Goal: Task Accomplishment & Management: Manage account settings

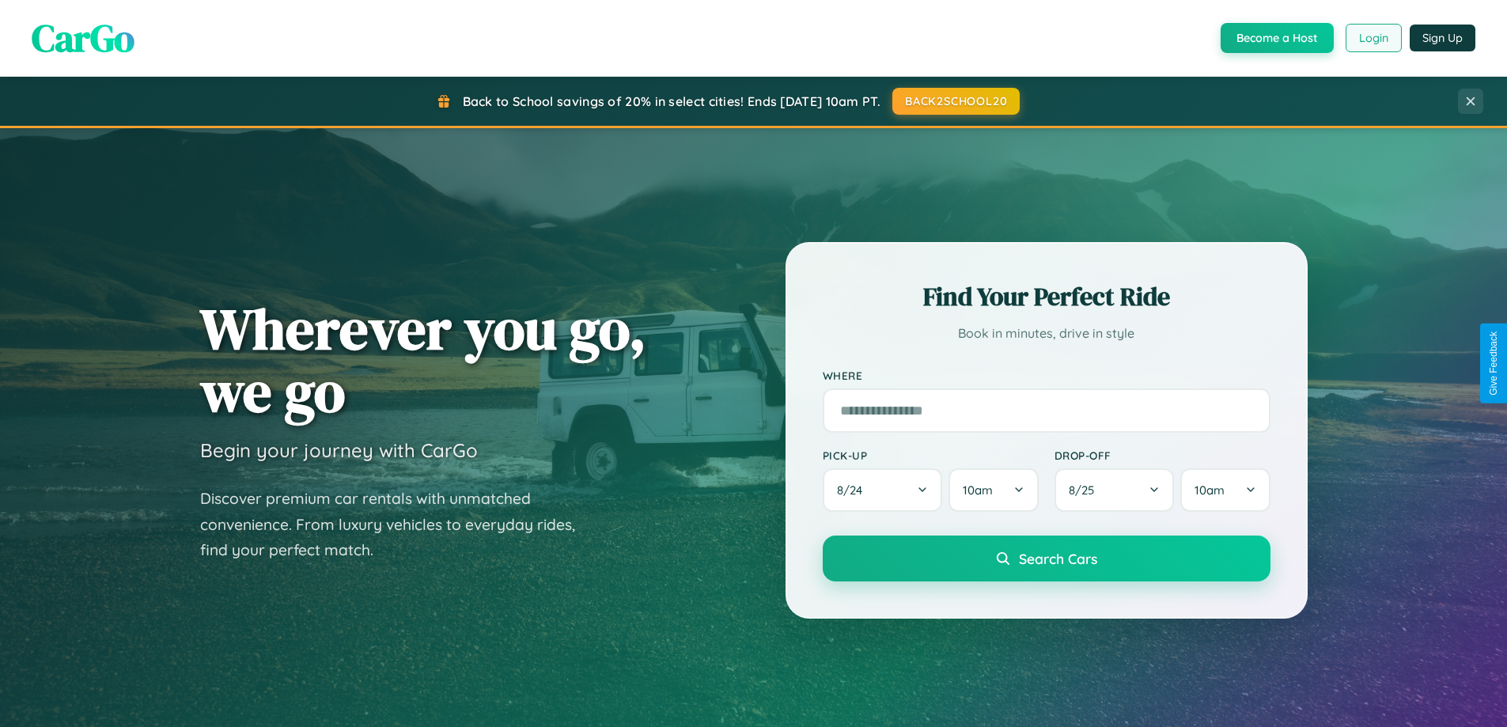
click at [1373, 38] on button "Login" at bounding box center [1374, 38] width 56 height 28
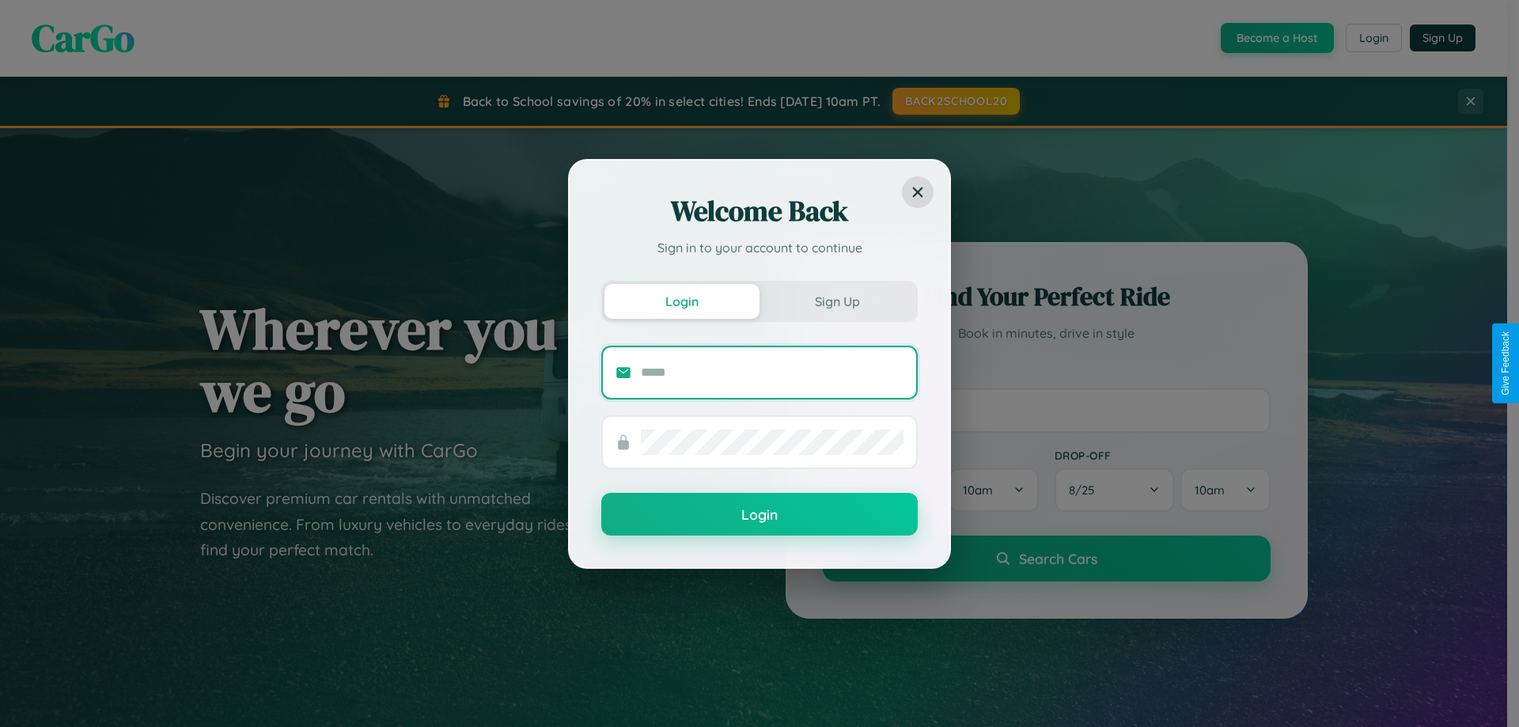
click at [772, 372] on input "text" at bounding box center [772, 372] width 263 height 25
type input "**********"
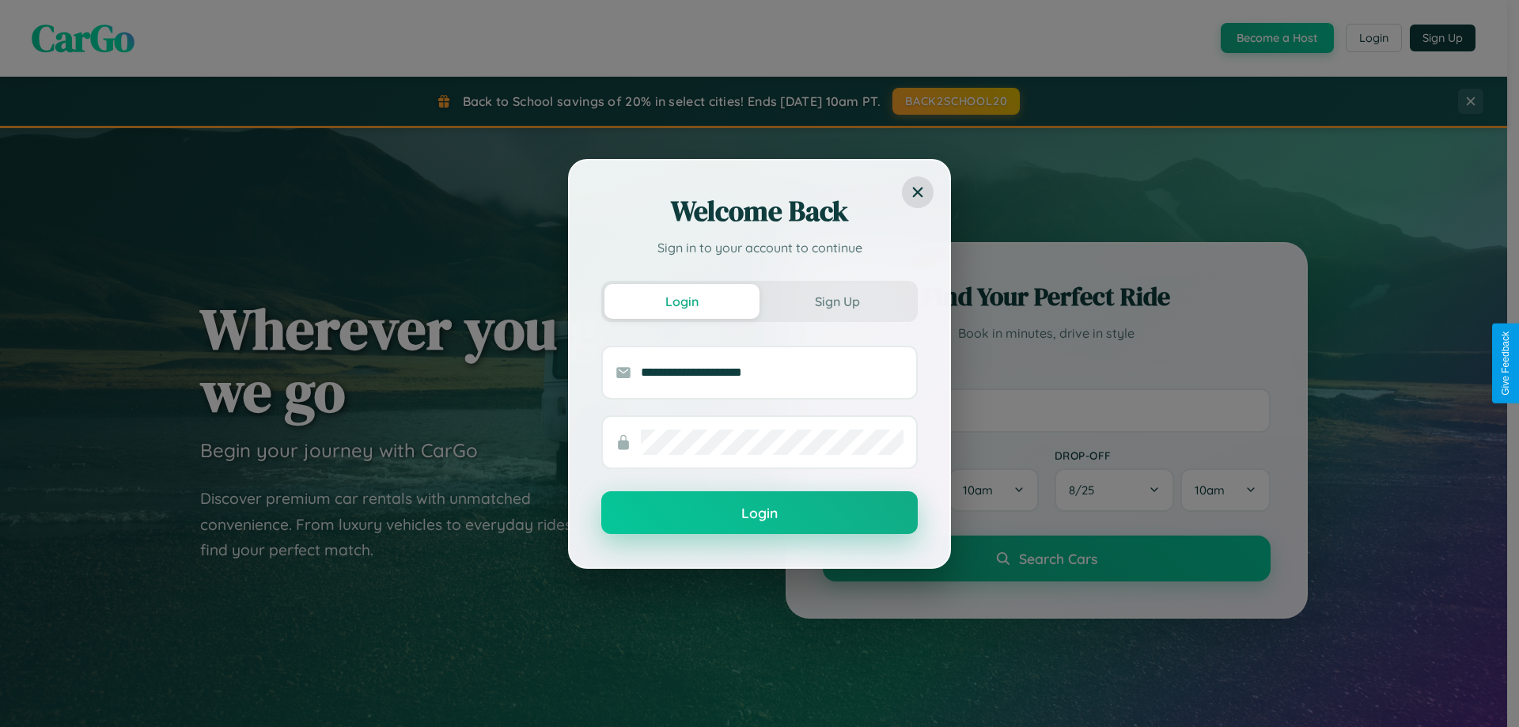
click at [760, 513] on button "Login" at bounding box center [759, 512] width 316 height 43
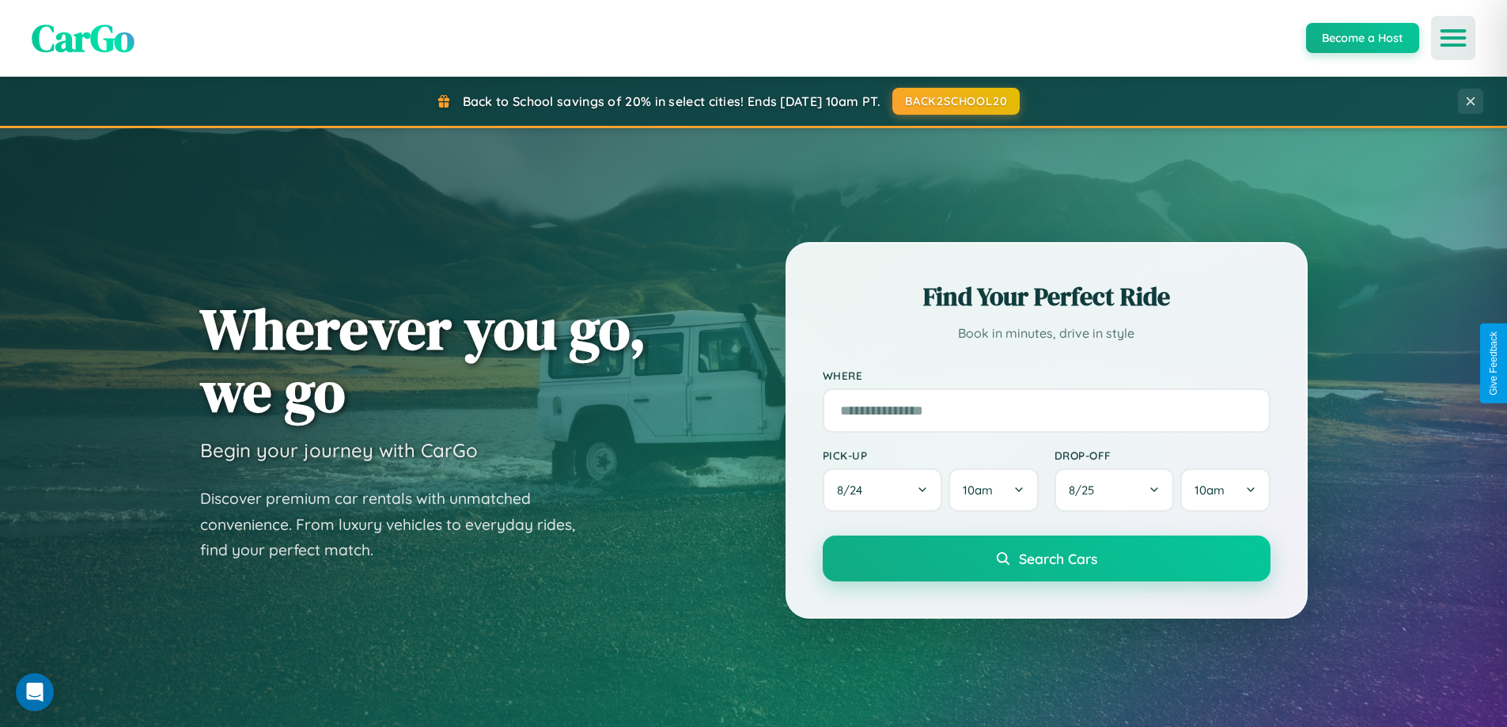
click at [1453, 38] on icon "Open menu" at bounding box center [1453, 38] width 23 height 14
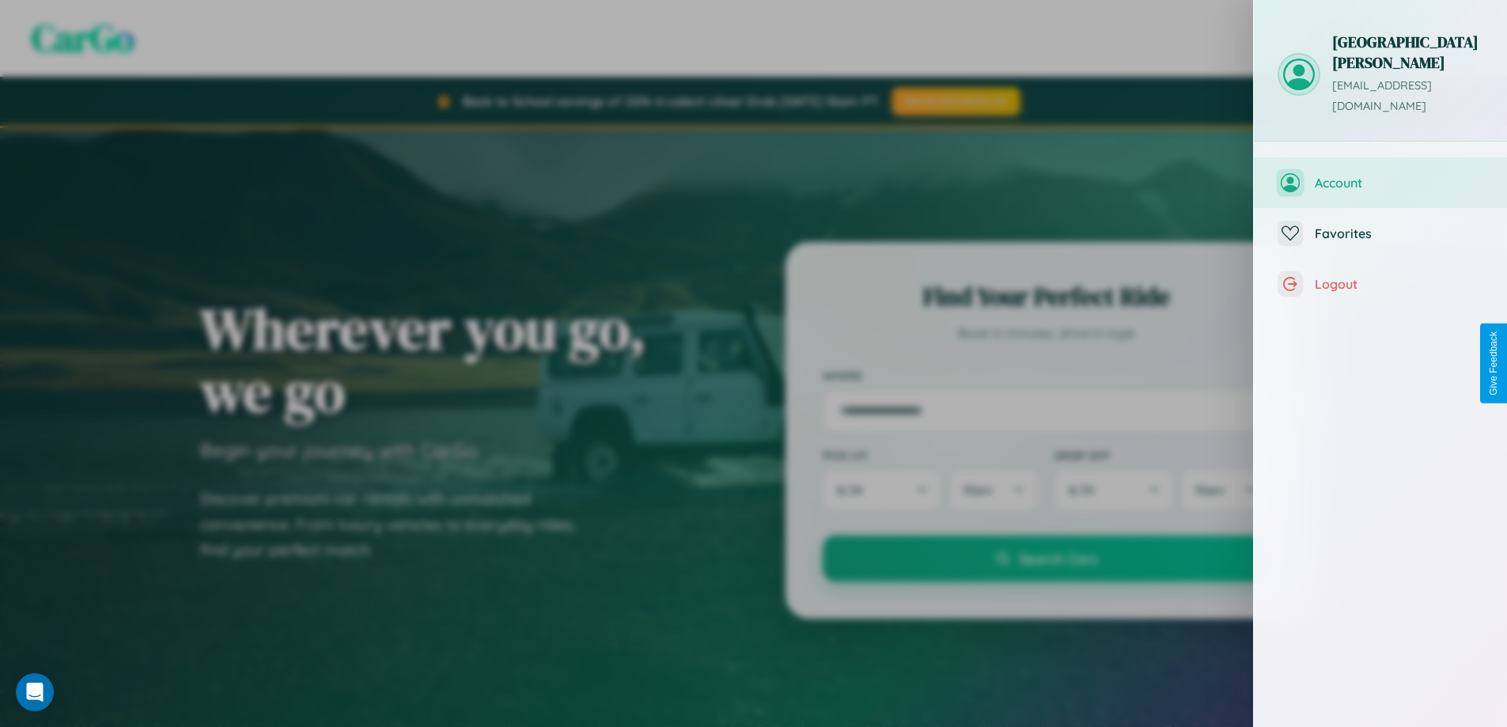
click at [1381, 175] on span "Account" at bounding box center [1399, 183] width 169 height 16
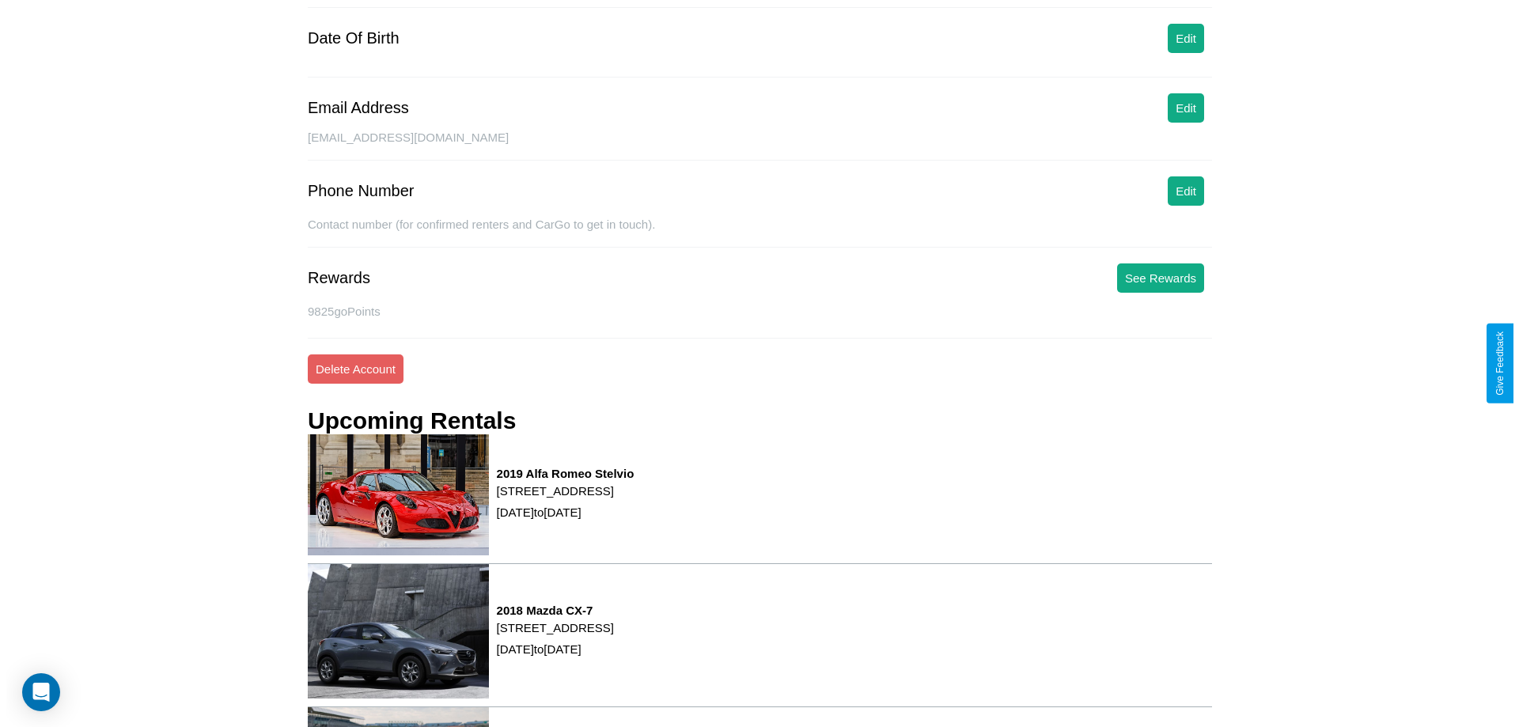
scroll to position [201, 0]
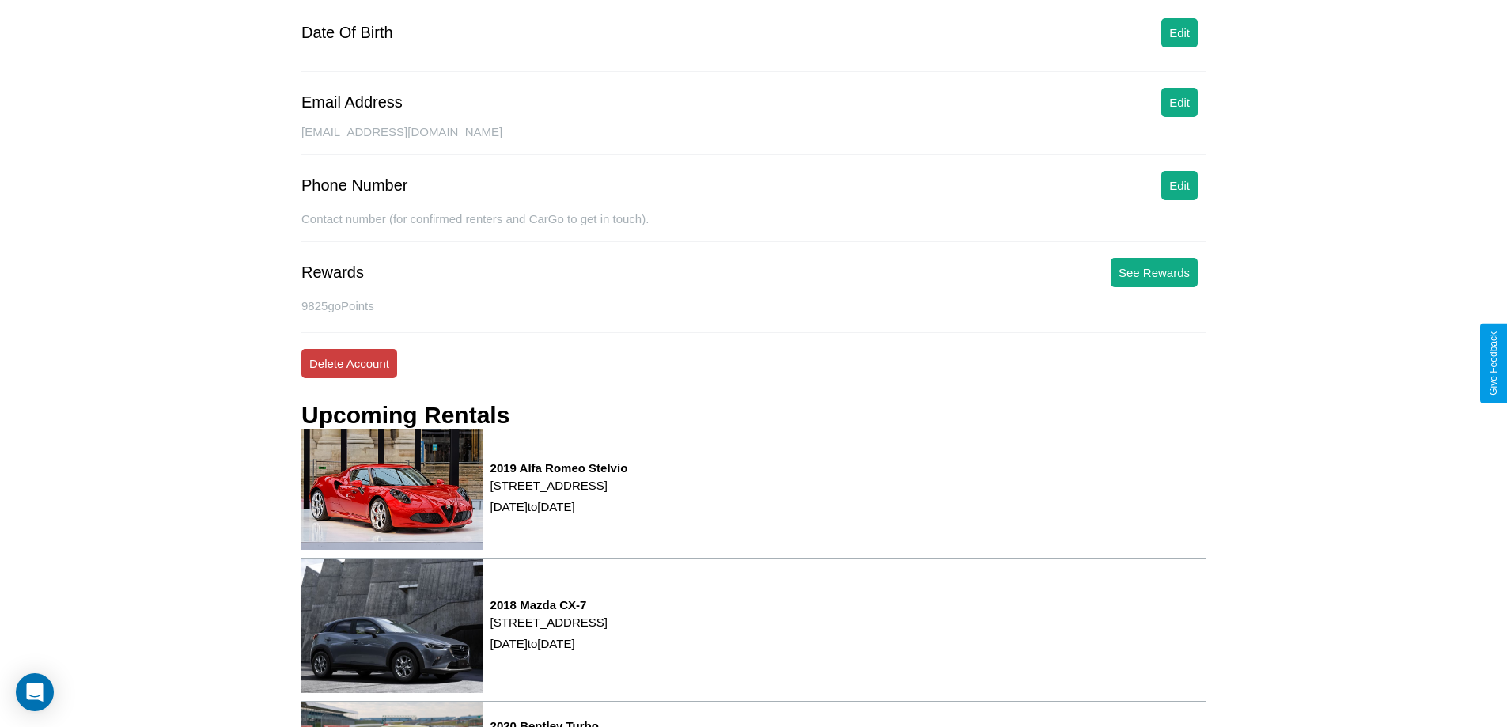
click at [349, 363] on button "Delete Account" at bounding box center [349, 363] width 96 height 29
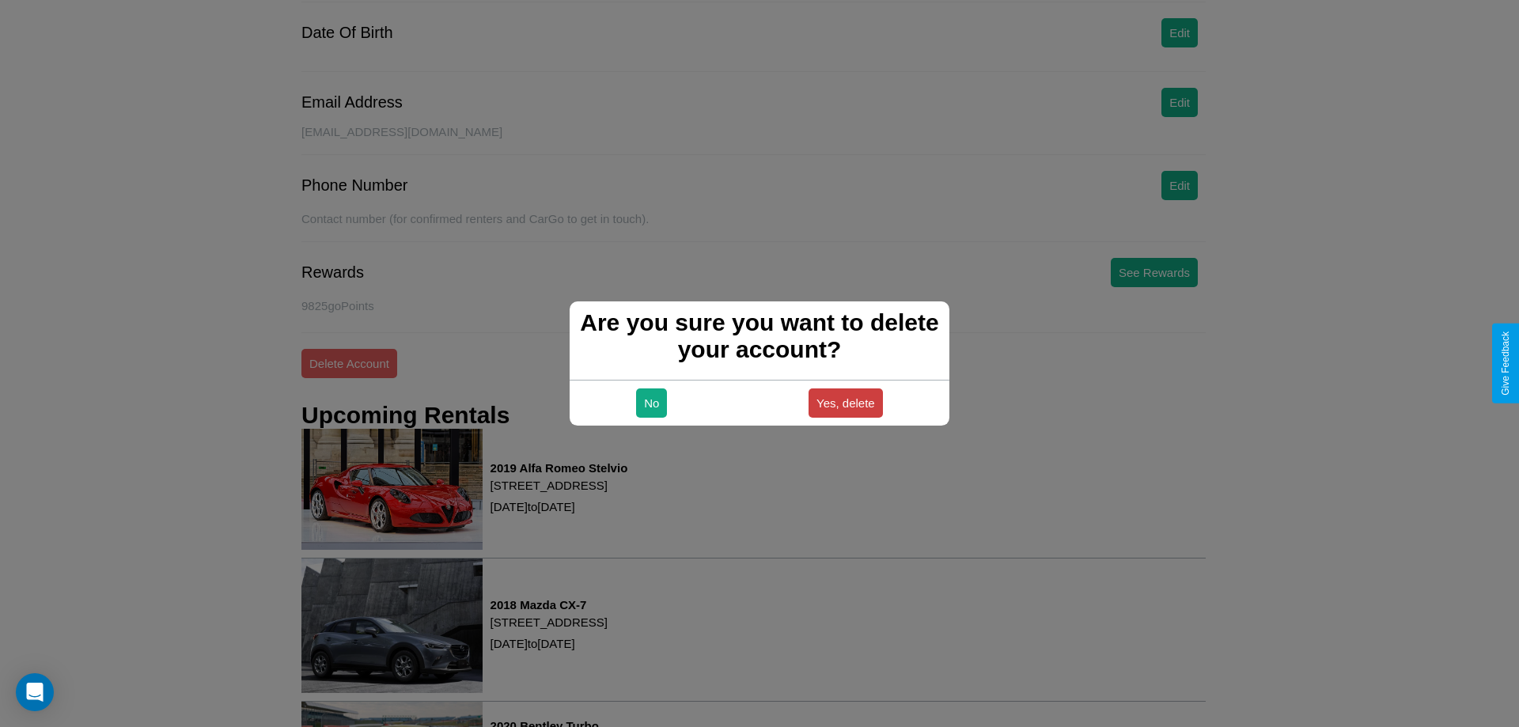
click at [845, 403] on button "Yes, delete" at bounding box center [846, 402] width 74 height 29
